Goal: Navigation & Orientation: Understand site structure

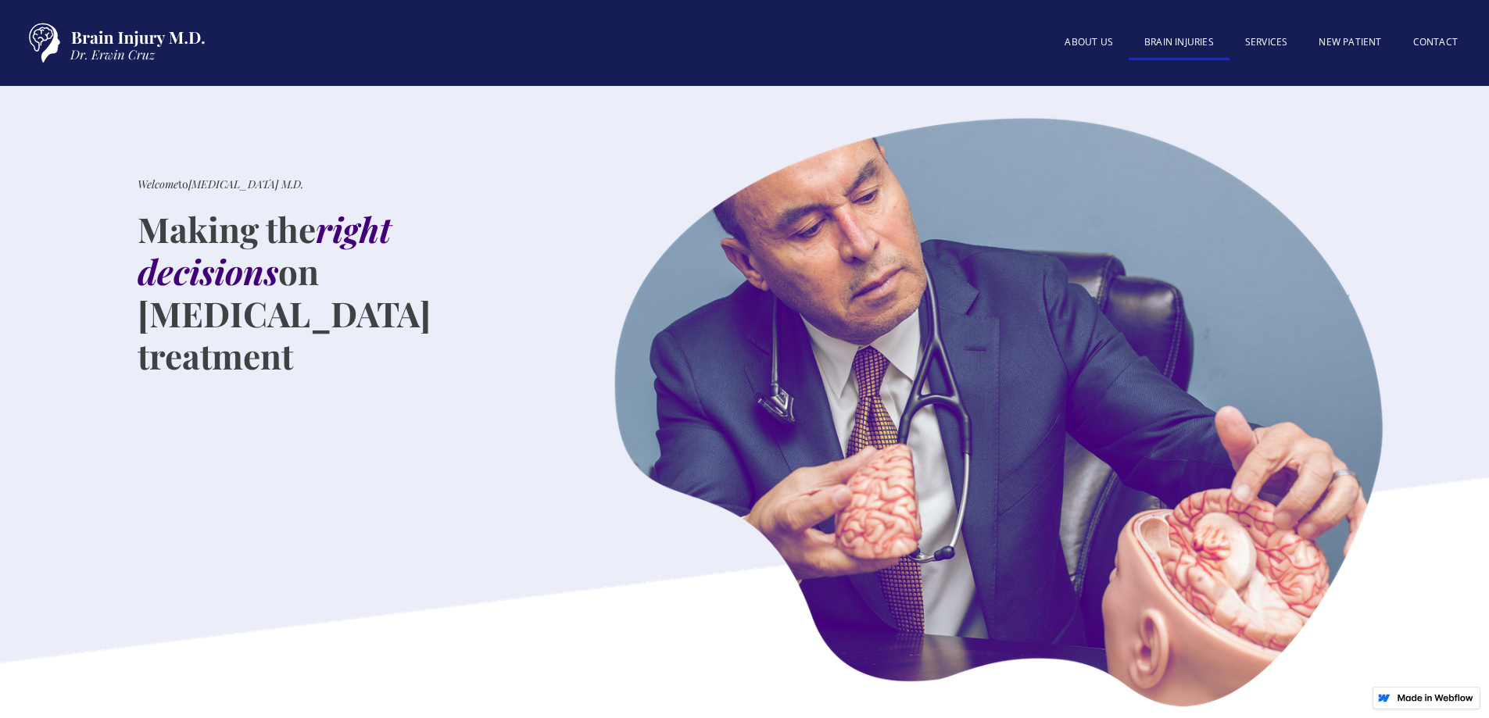
click at [1188, 45] on link "BRAIN INJURIES" at bounding box center [1179, 44] width 101 height 34
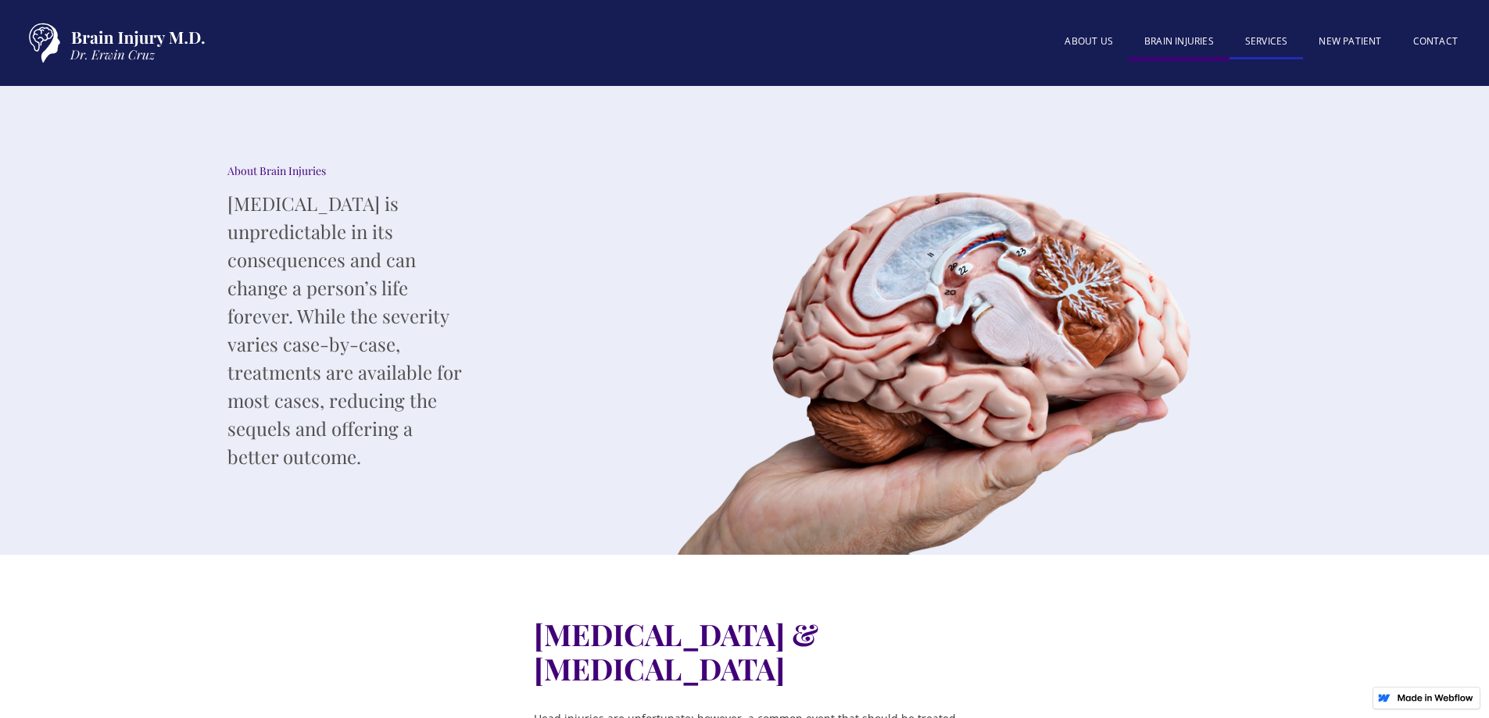
click at [1277, 38] on link "SERVICES" at bounding box center [1267, 43] width 74 height 34
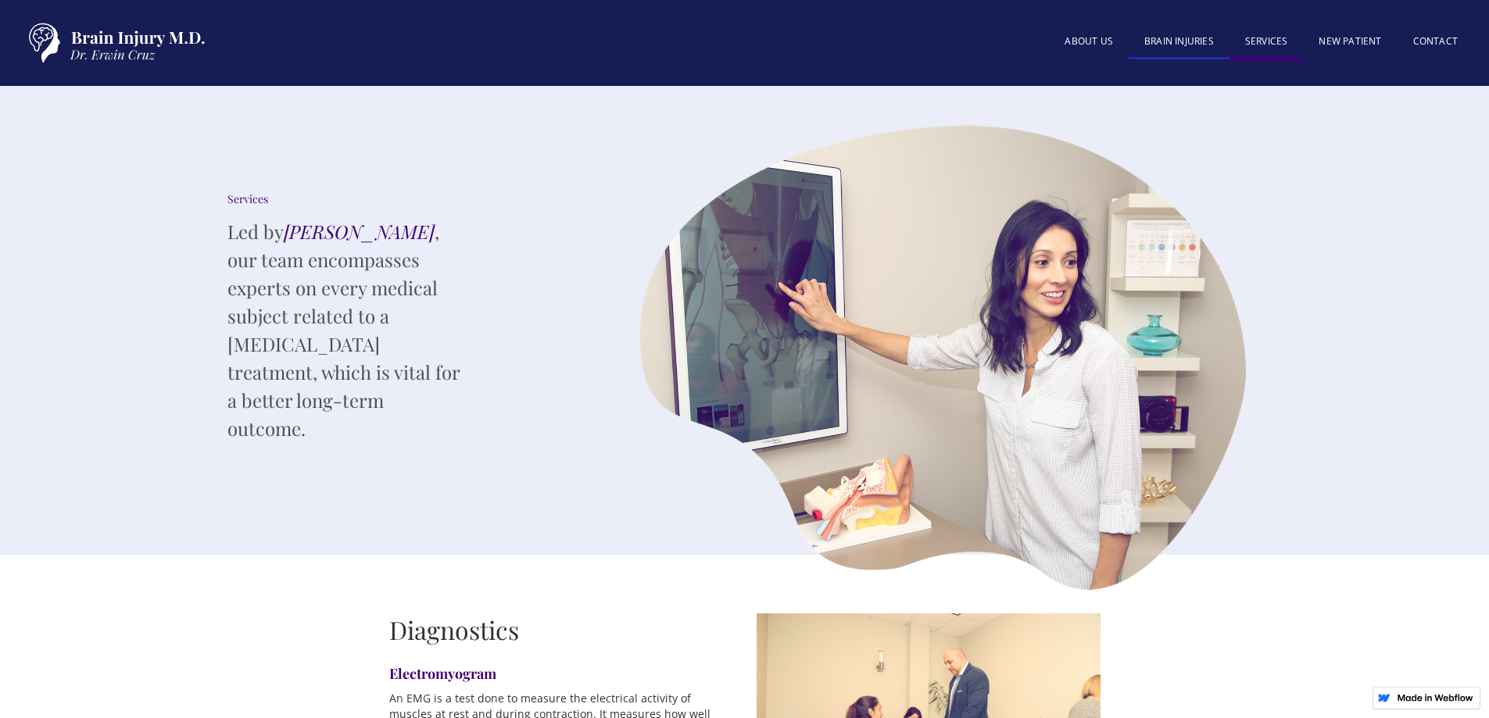
click at [1195, 33] on link "BRAIN INJURIES" at bounding box center [1179, 43] width 101 height 34
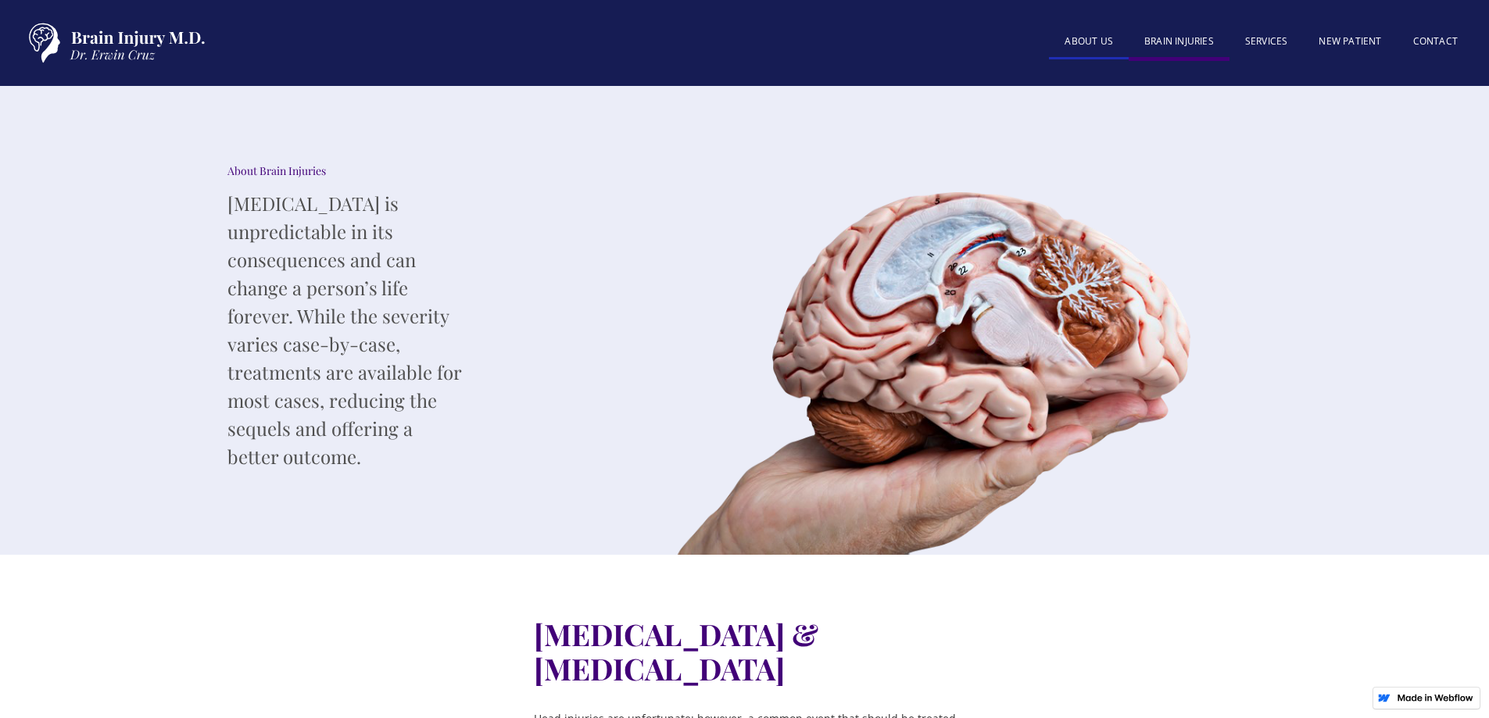
click at [1081, 52] on link "About US" at bounding box center [1089, 43] width 80 height 34
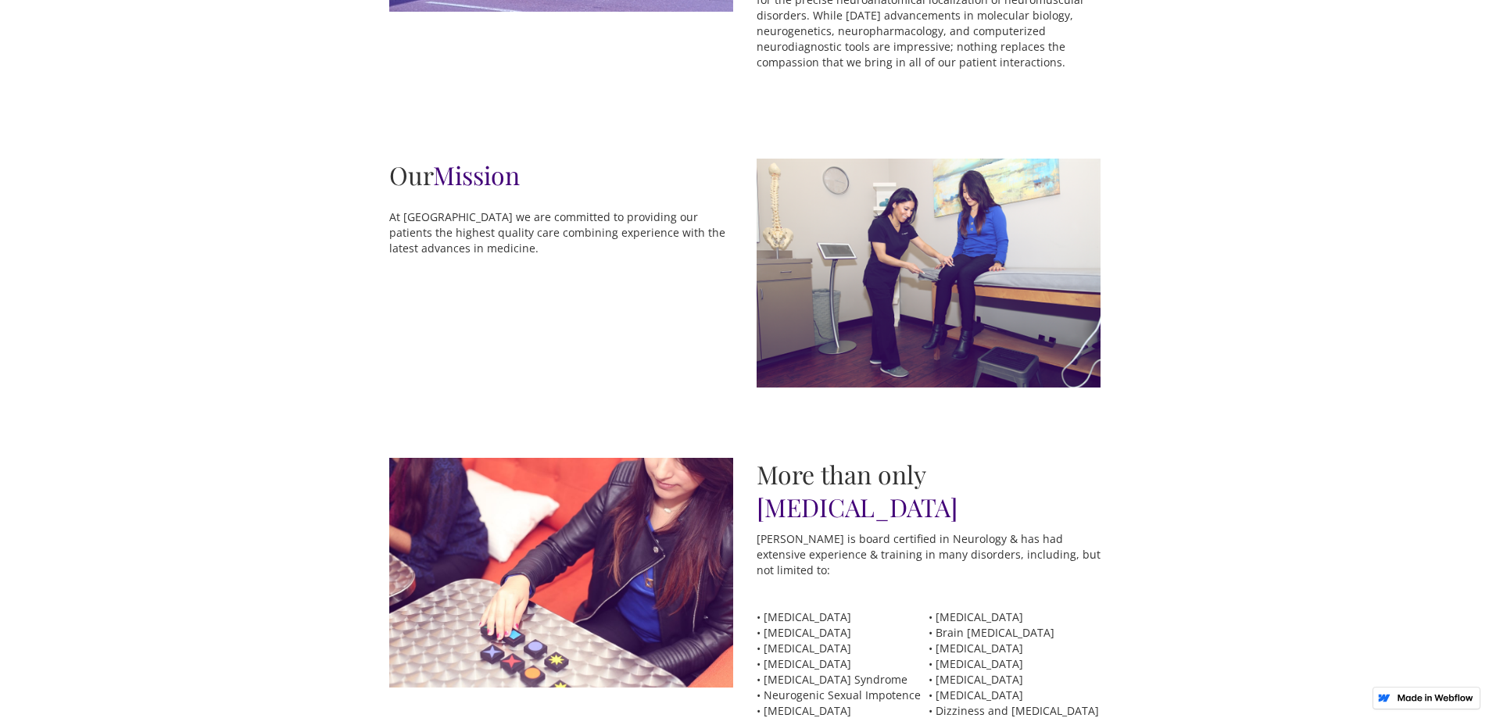
scroll to position [1016, 0]
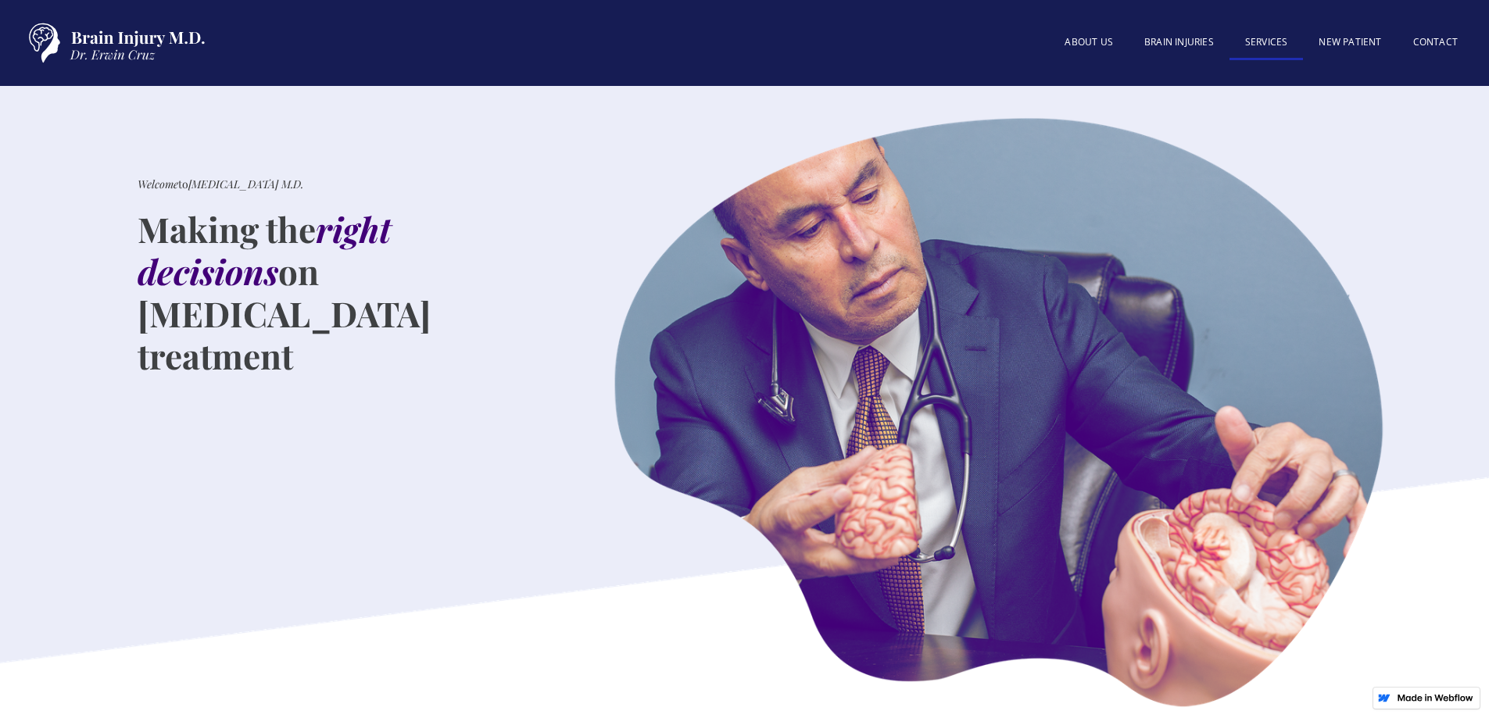
click at [1281, 38] on link "SERVICES" at bounding box center [1267, 44] width 74 height 34
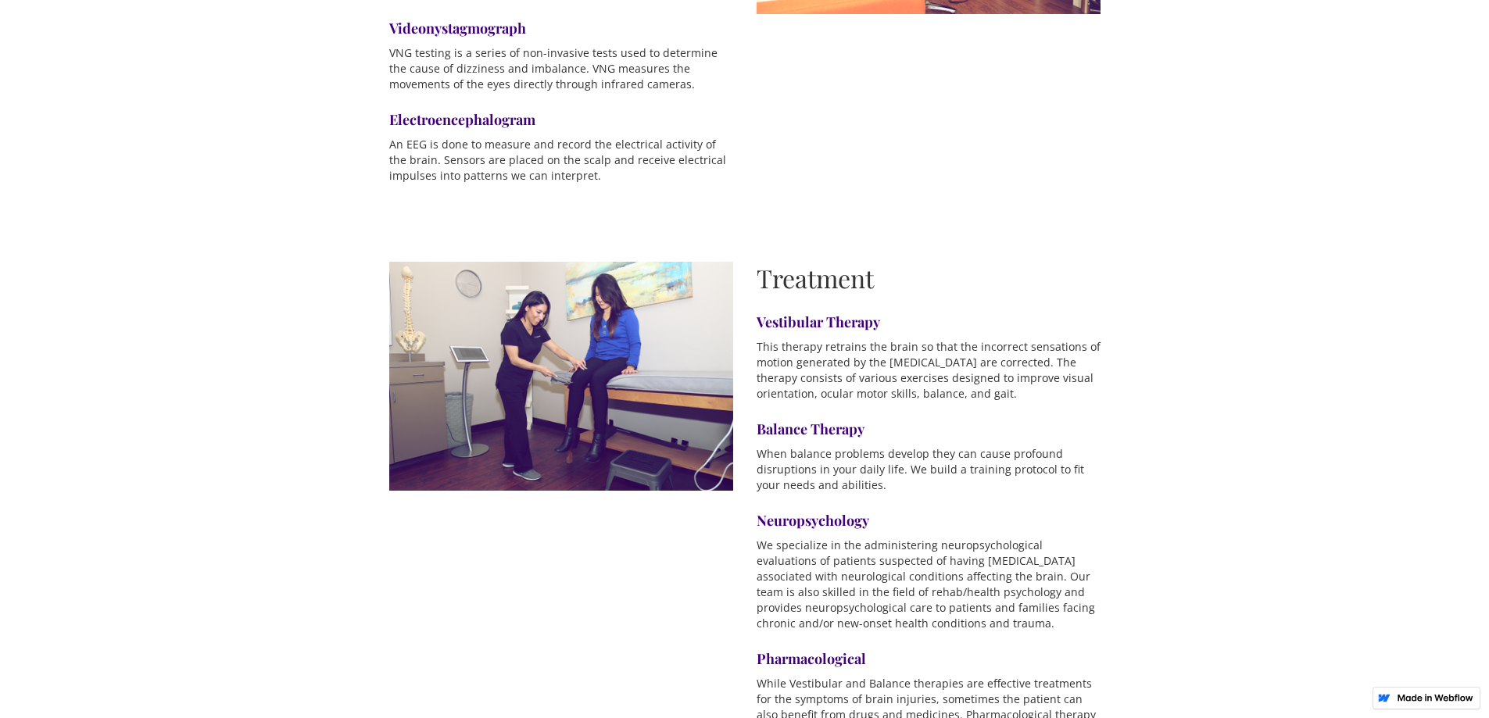
scroll to position [860, 0]
